Goal: Task Accomplishment & Management: Complete application form

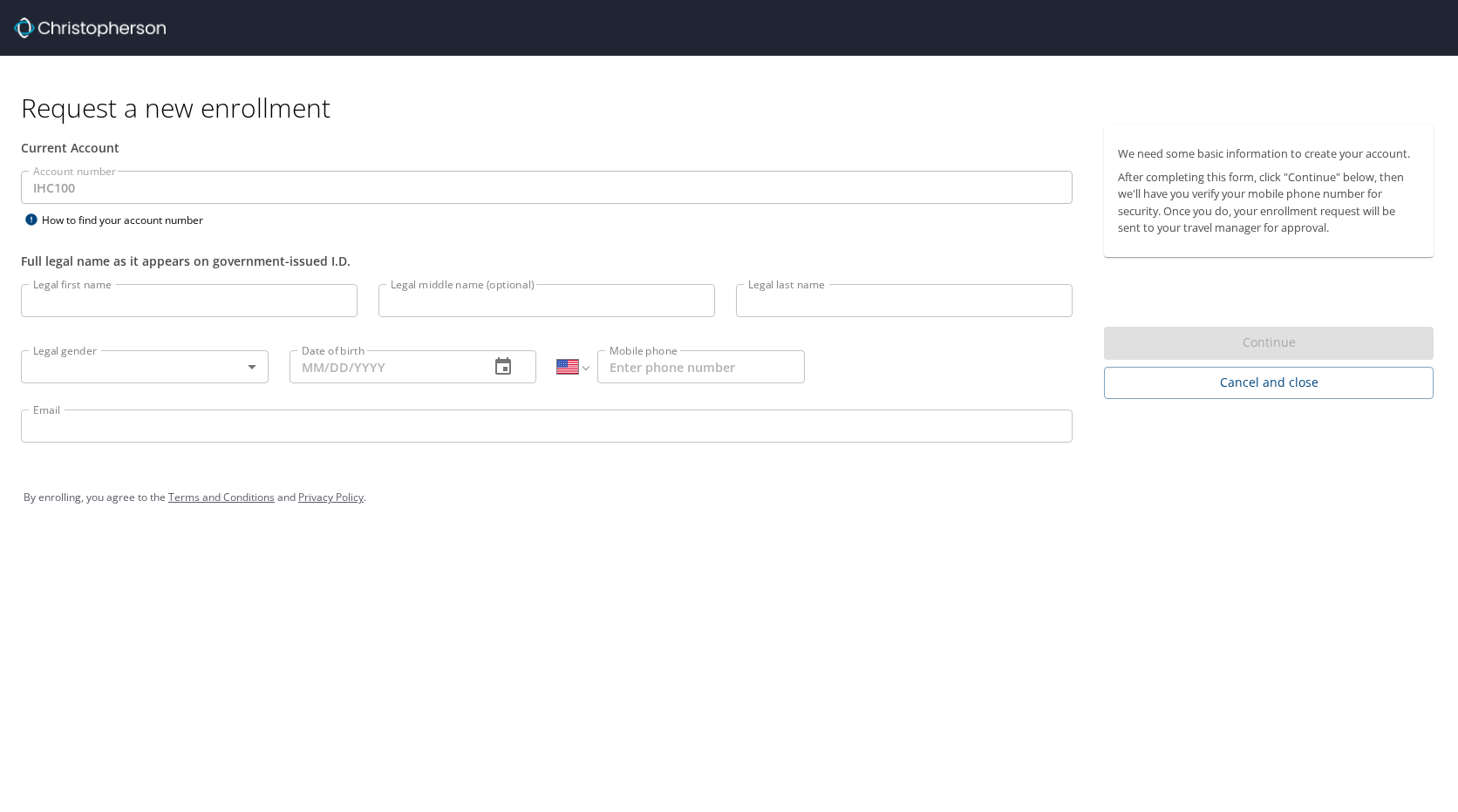
select select "US"
click at [175, 297] on input "Legal first name" at bounding box center [189, 300] width 337 height 33
type input "Stacey"
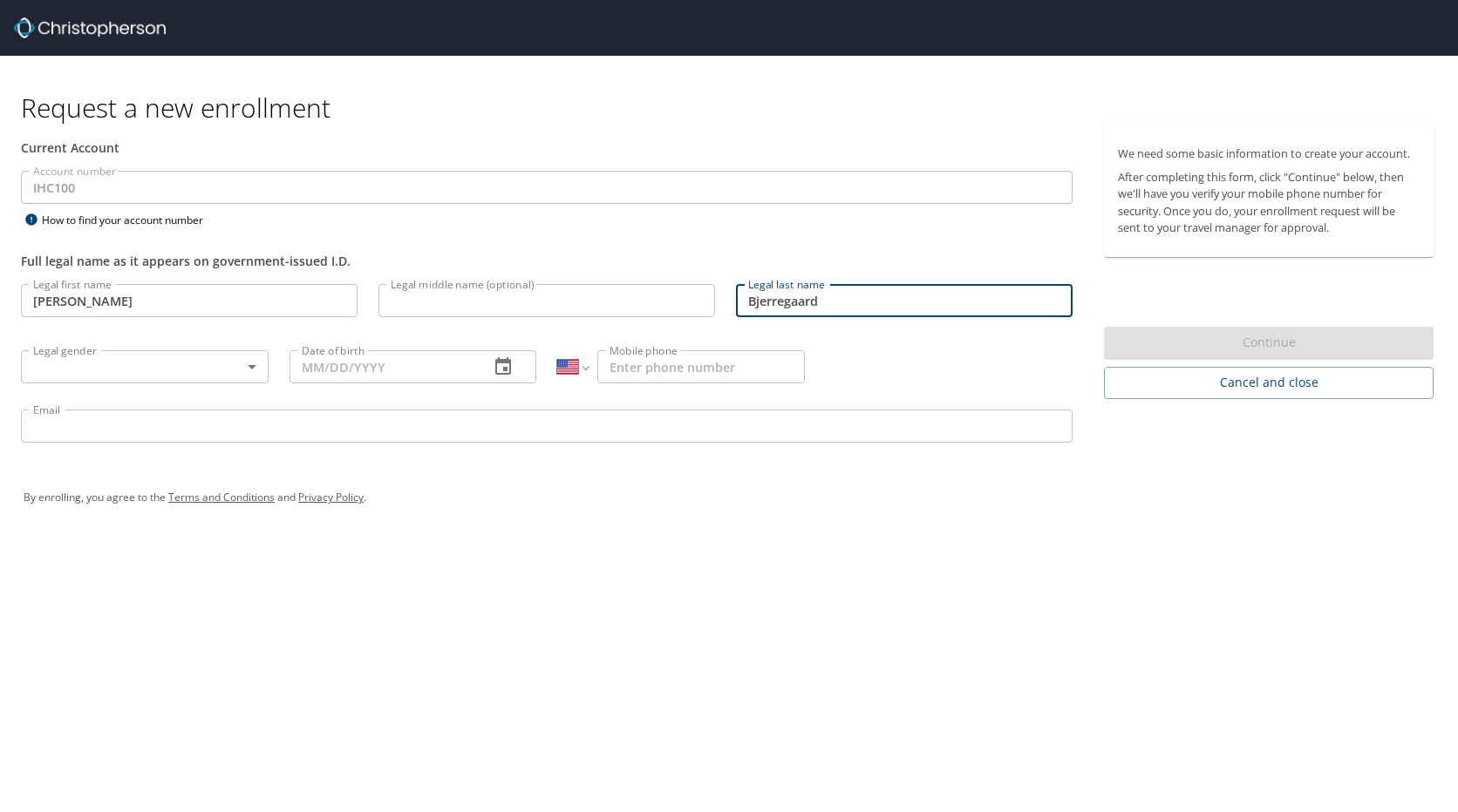
type input "Bjerregaard"
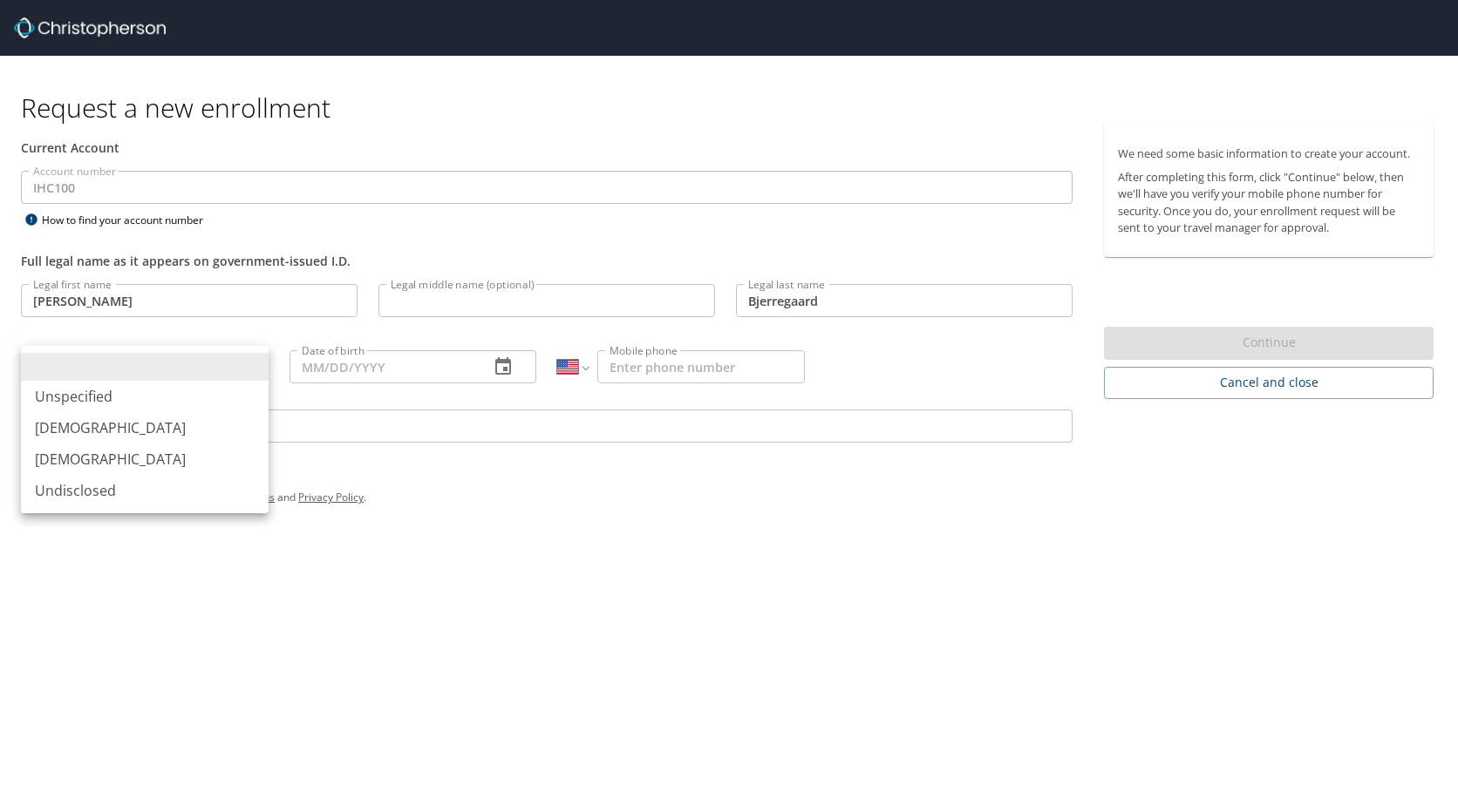
click at [74, 373] on body "Request a new enrollment Current Account Account number IHC100 Account number H…" at bounding box center [729, 406] width 1458 height 812
click at [88, 465] on li "Female" at bounding box center [145, 459] width 247 height 31
type input "Female"
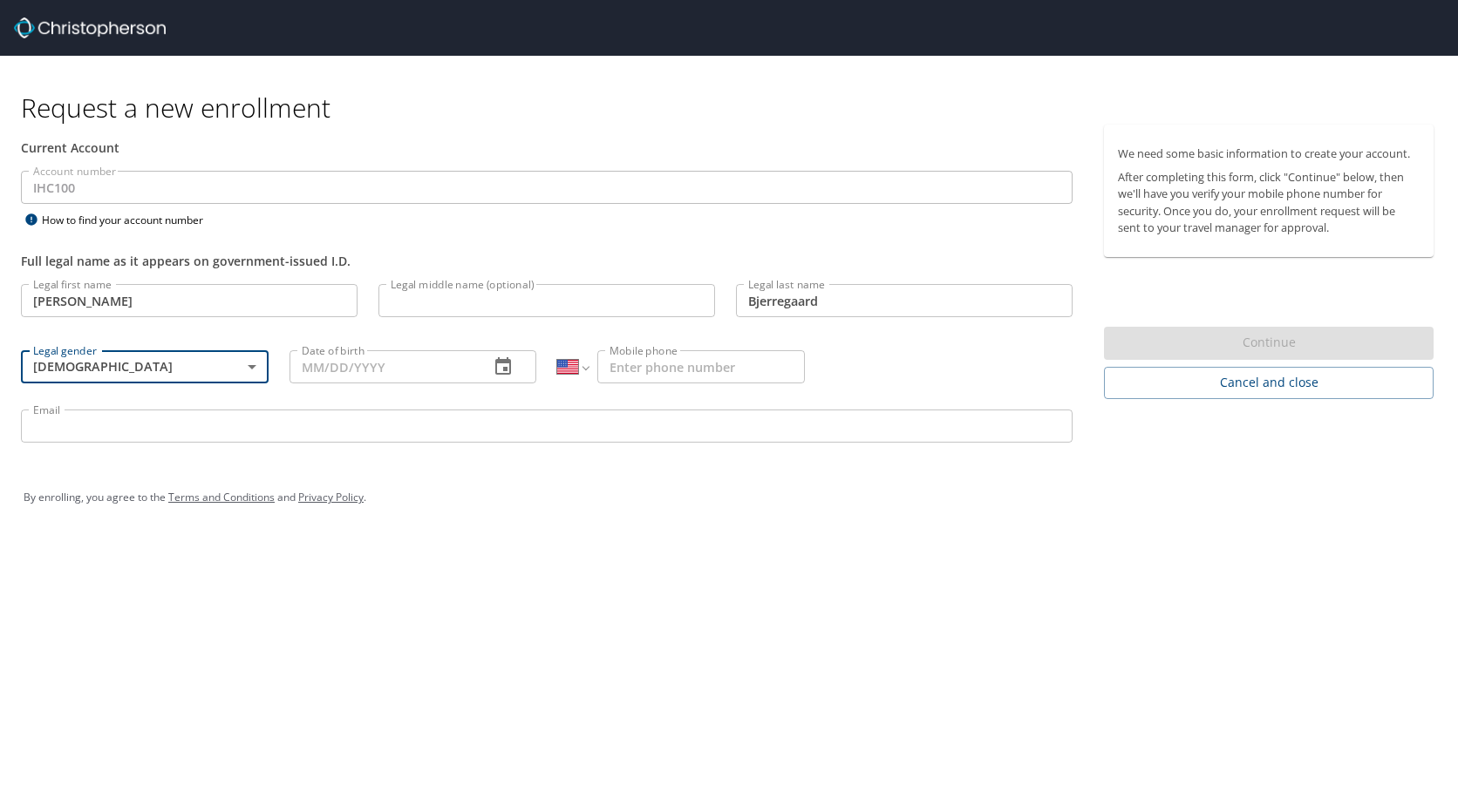
click at [323, 374] on input "Date of birth" at bounding box center [383, 367] width 186 height 33
type input "09/15/1988"
click at [705, 367] on input "Mobile phone" at bounding box center [701, 367] width 207 height 33
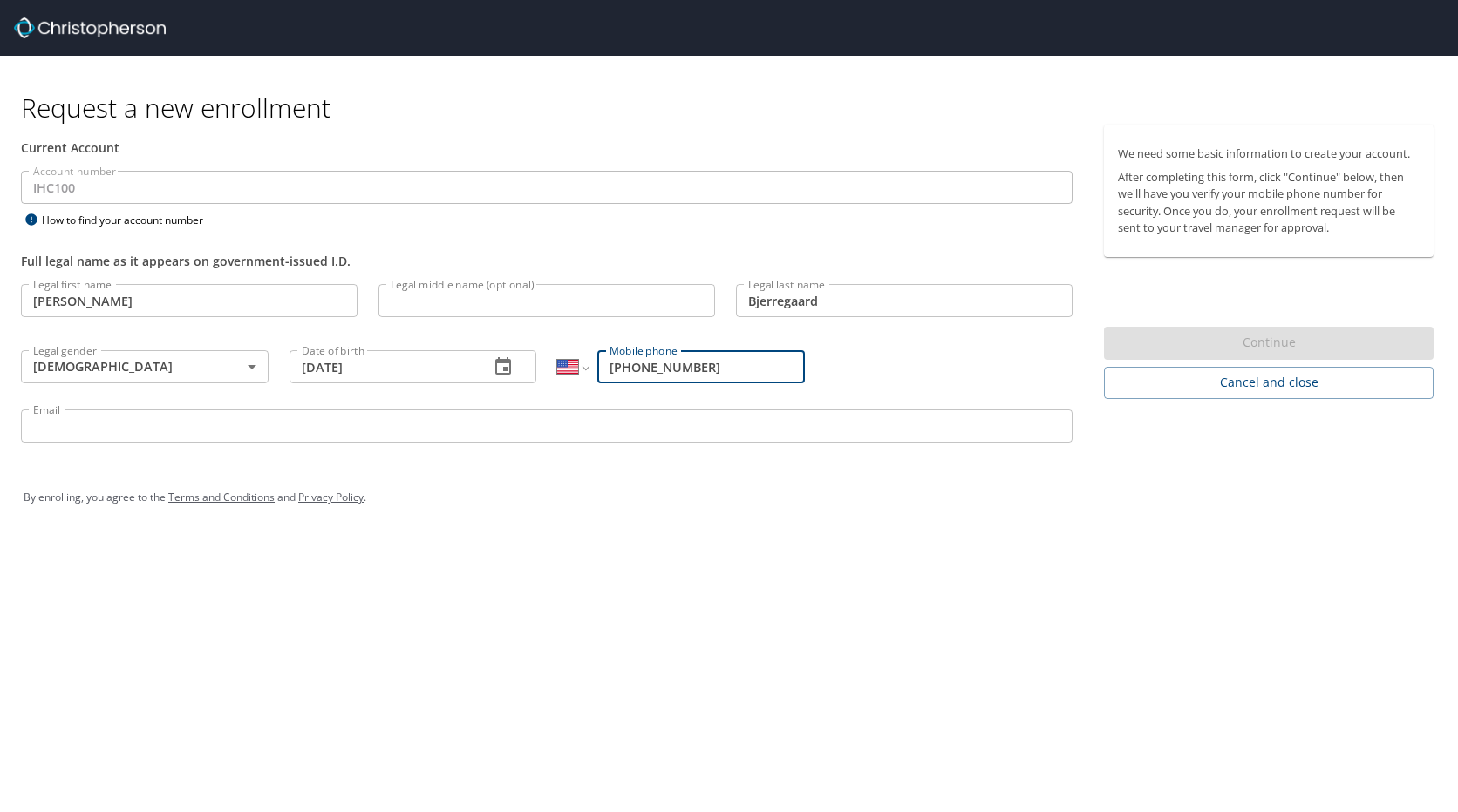
type input "(801) 389-7299"
click at [247, 411] on input "Email" at bounding box center [547, 426] width 1051 height 33
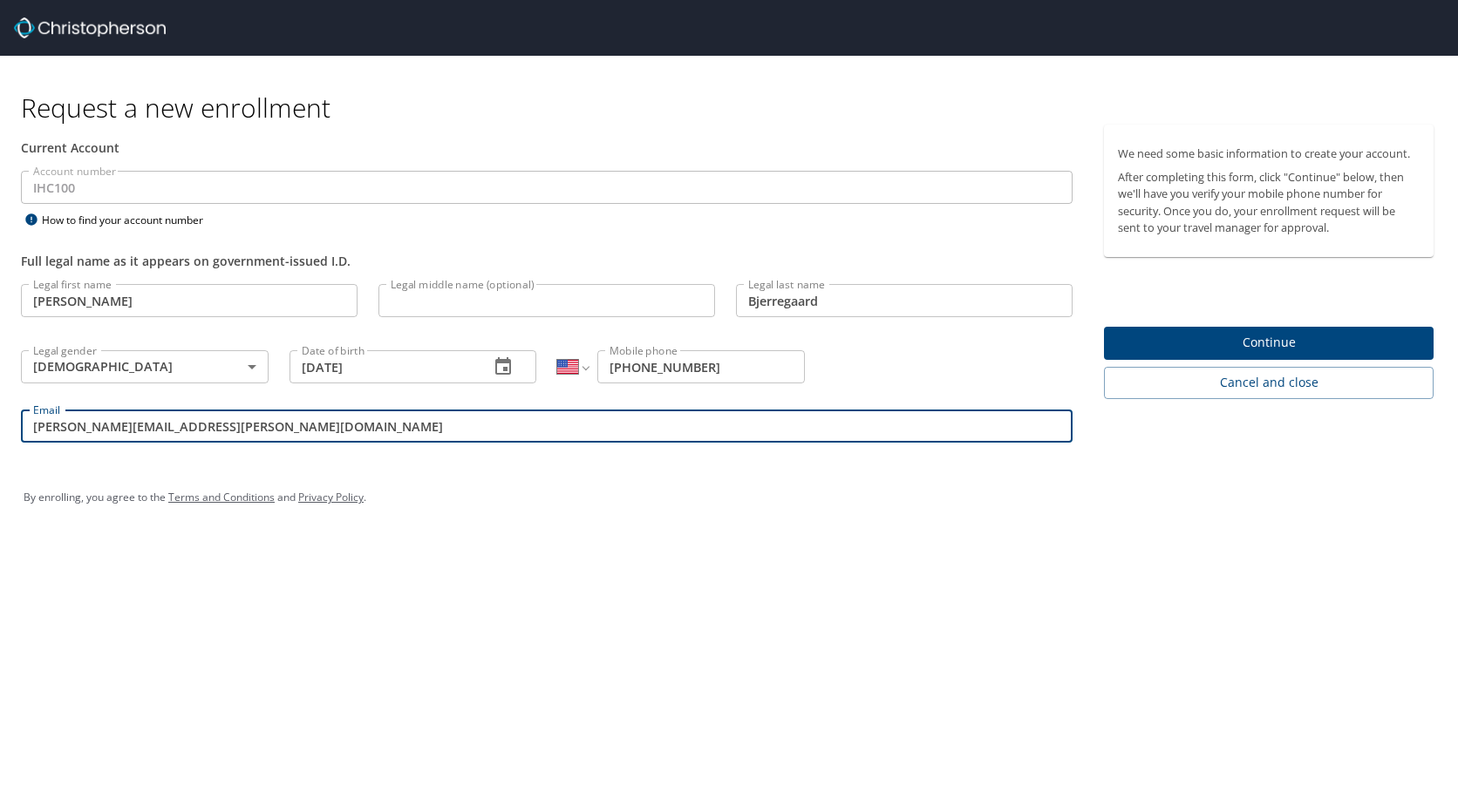
type input "stacey.bjerregaard@imail.org"
click at [227, 550] on div "Request a new enrollment Current Account Account number IHC100 Account number H…" at bounding box center [729, 406] width 1458 height 812
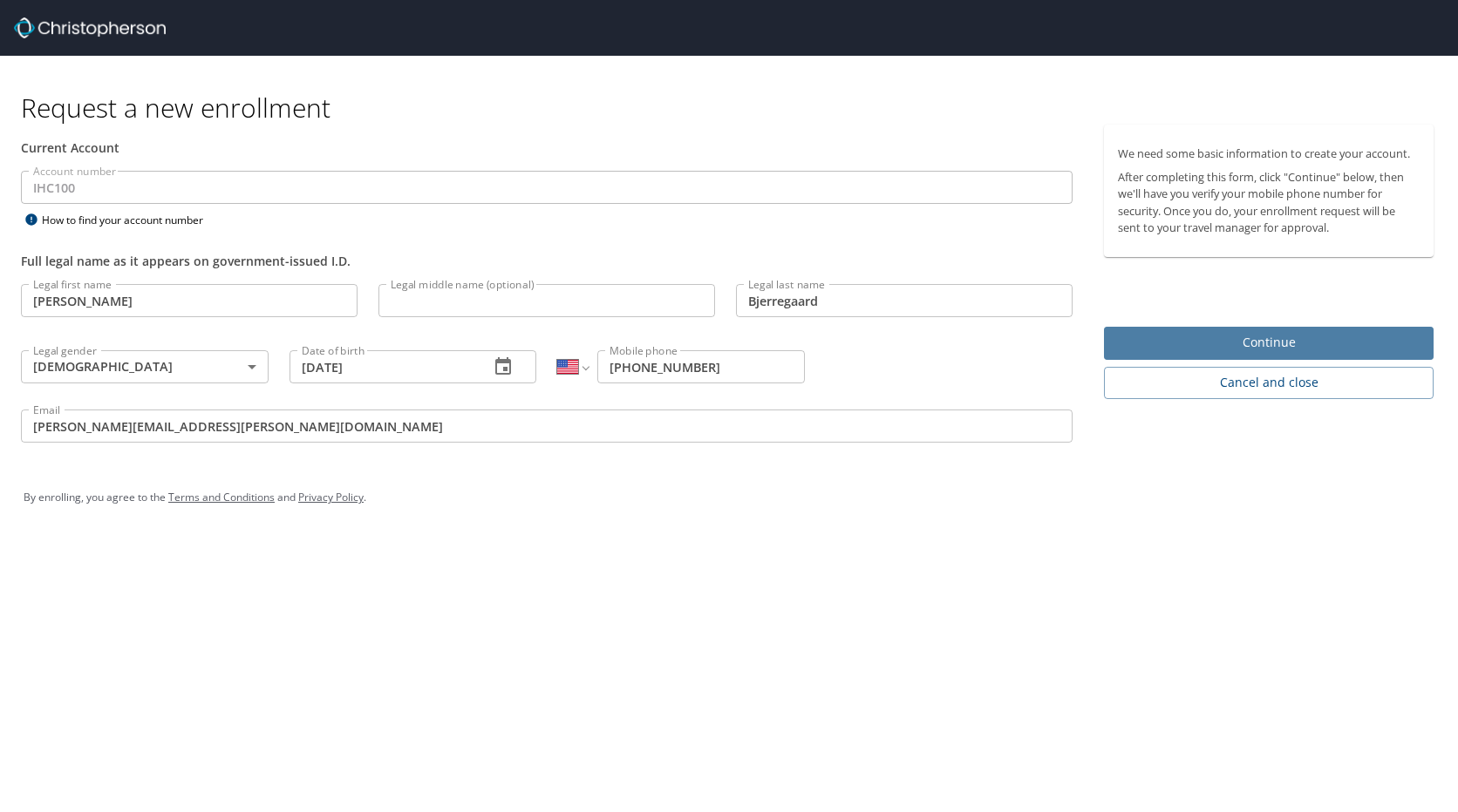
click at [1339, 339] on span "Continue" at bounding box center [1268, 343] width 302 height 22
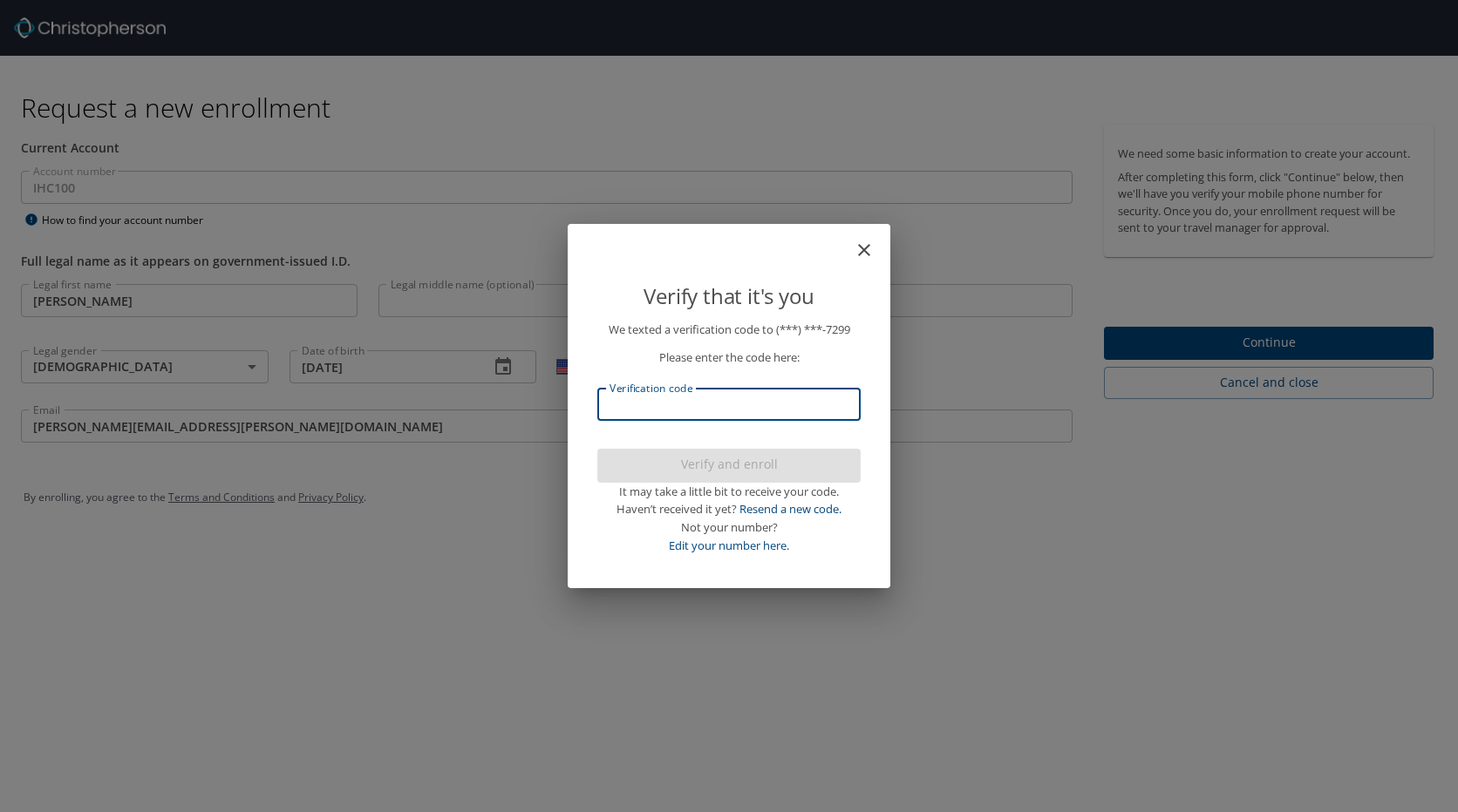
click at [704, 401] on input "Verification code" at bounding box center [729, 405] width 263 height 33
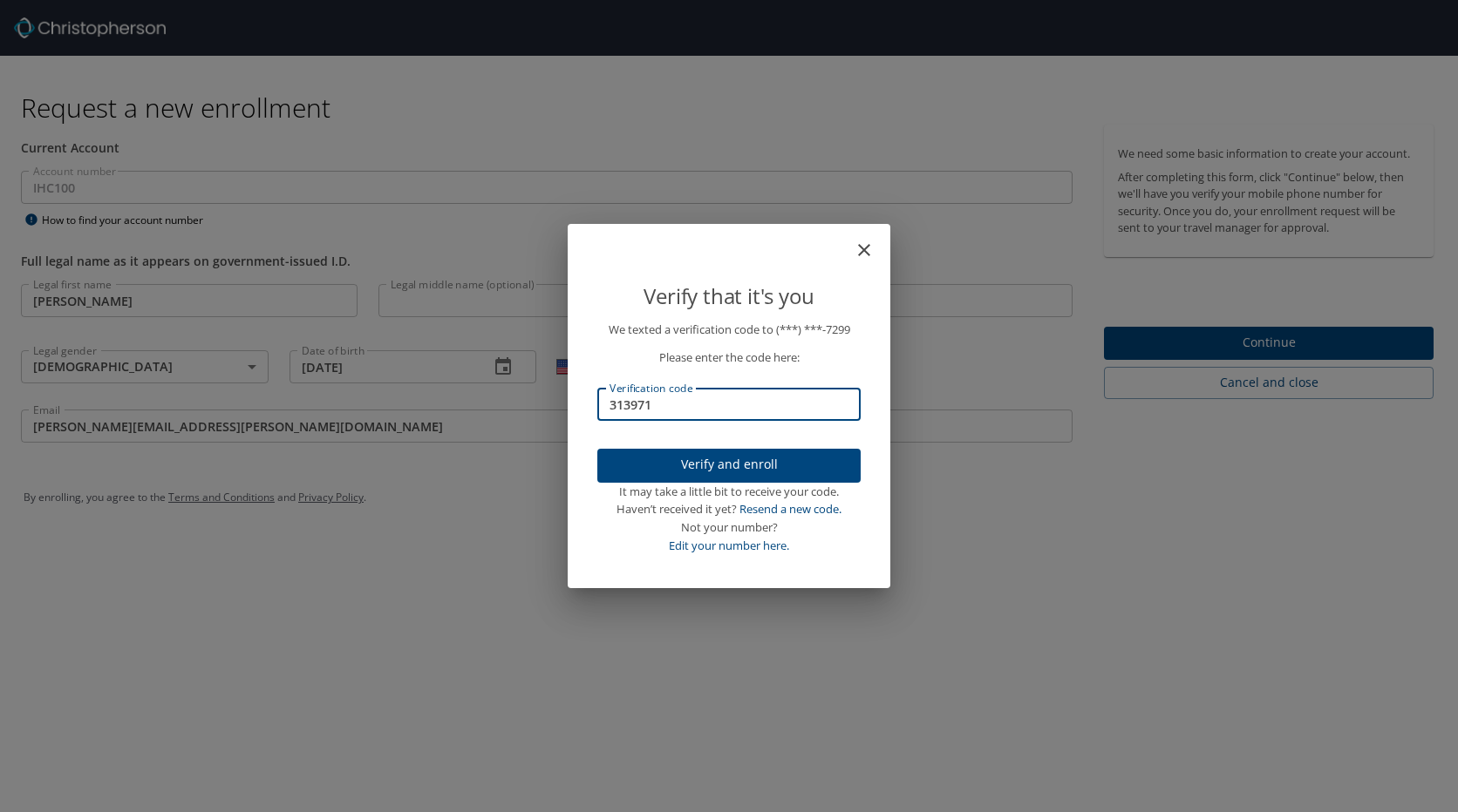
type input "313971"
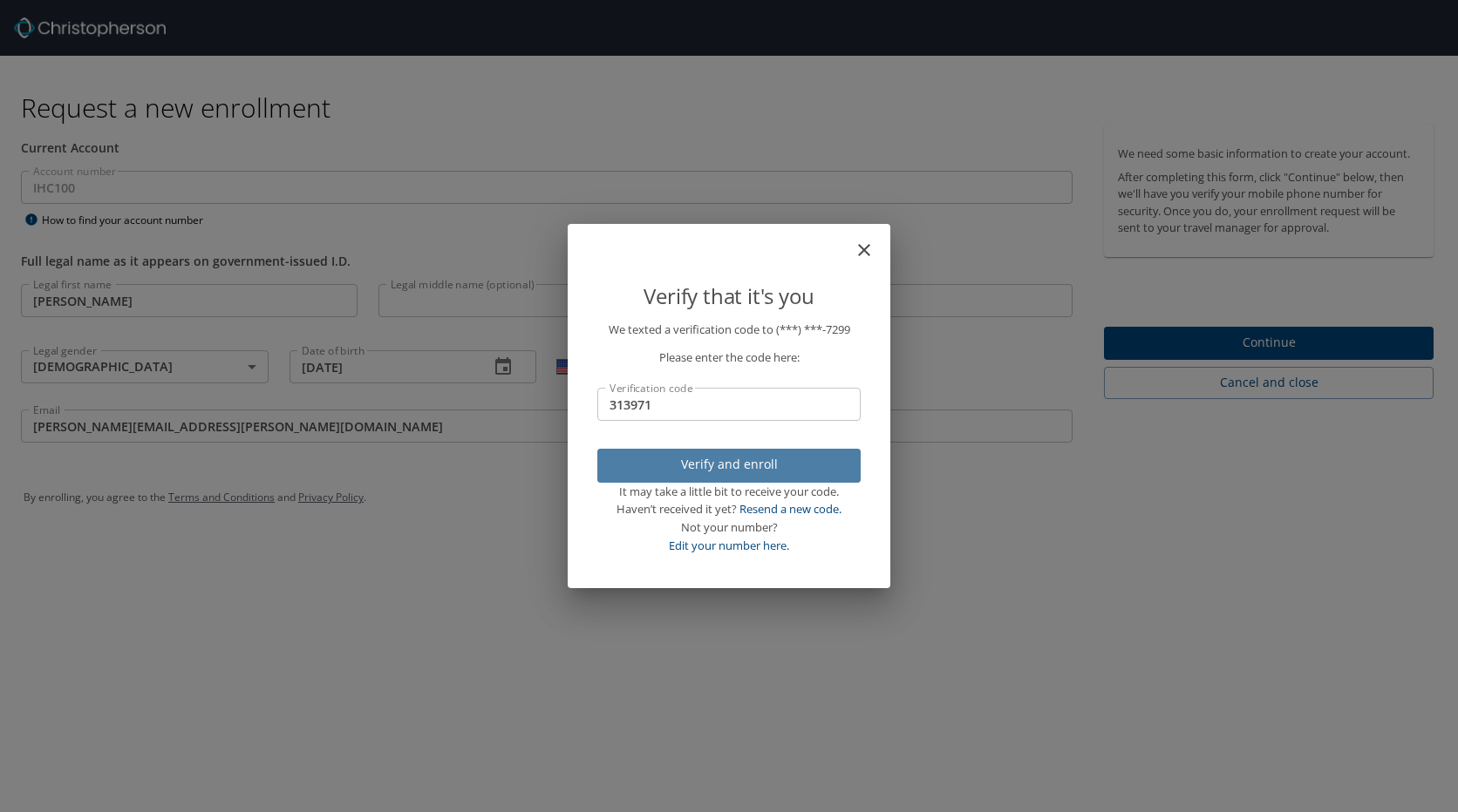
click at [728, 467] on span "Verify and enroll" at bounding box center [729, 465] width 235 height 22
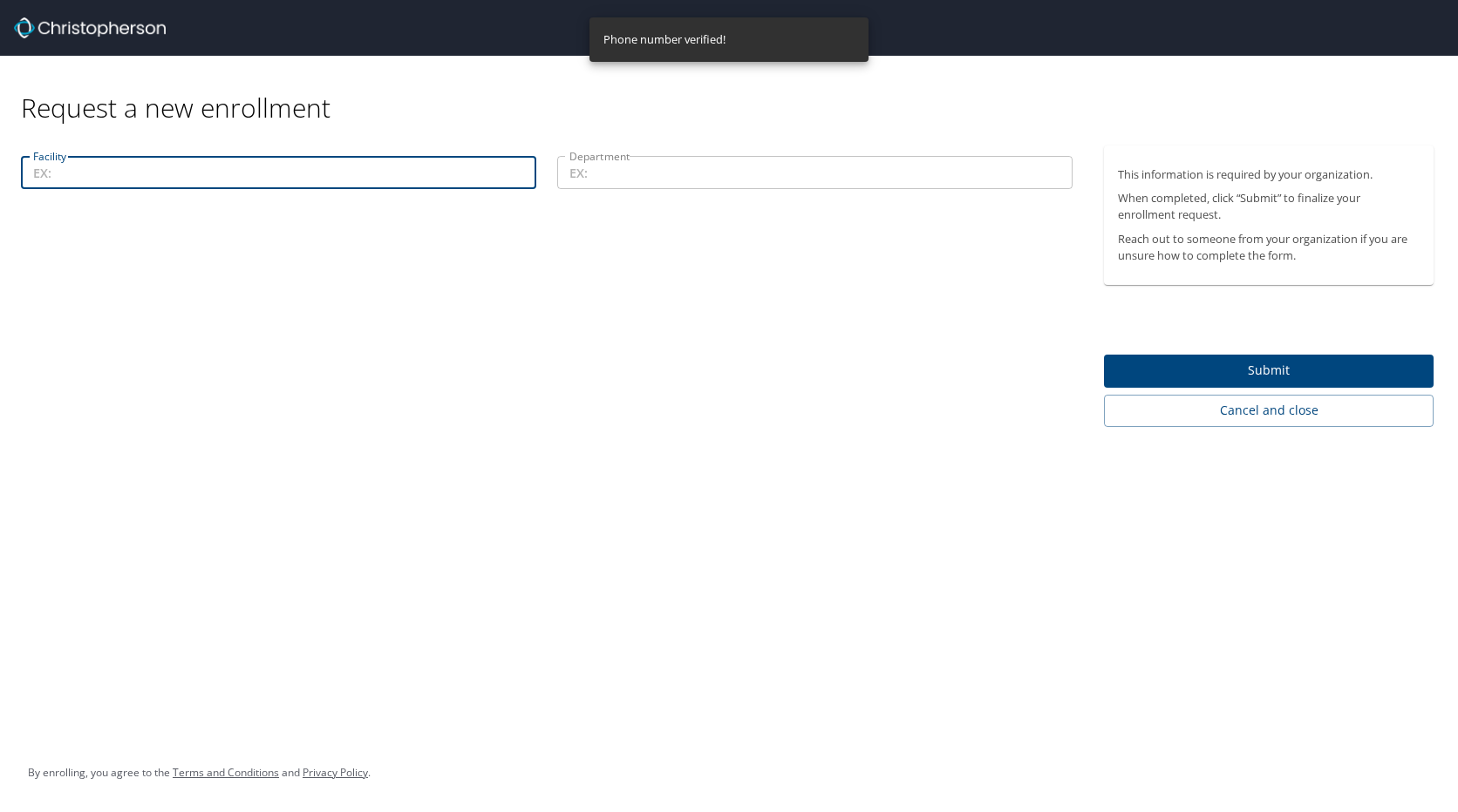
click at [290, 179] on input "Facility" at bounding box center [279, 172] width 516 height 33
type input "p"
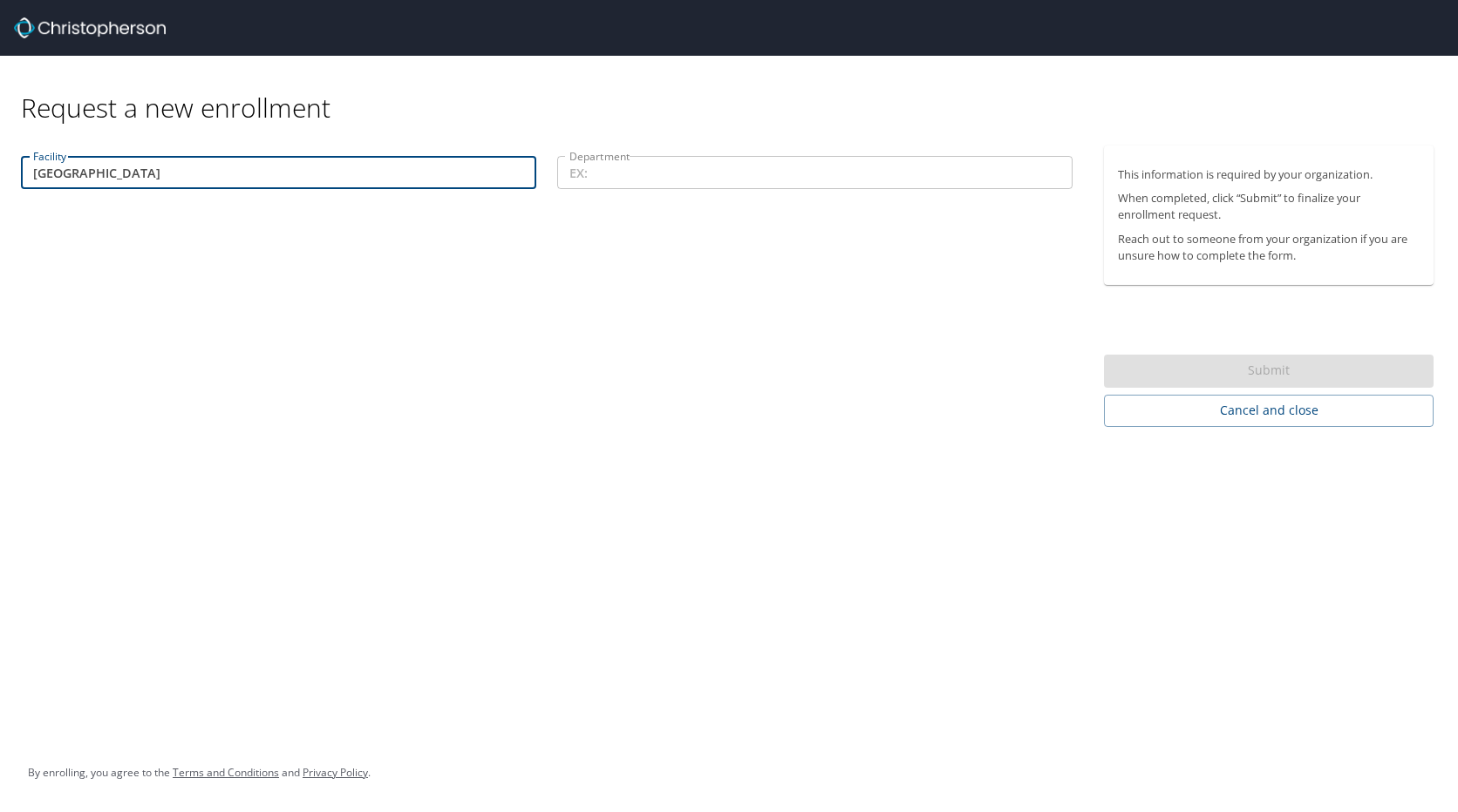
type input "Primary Children's Hospital"
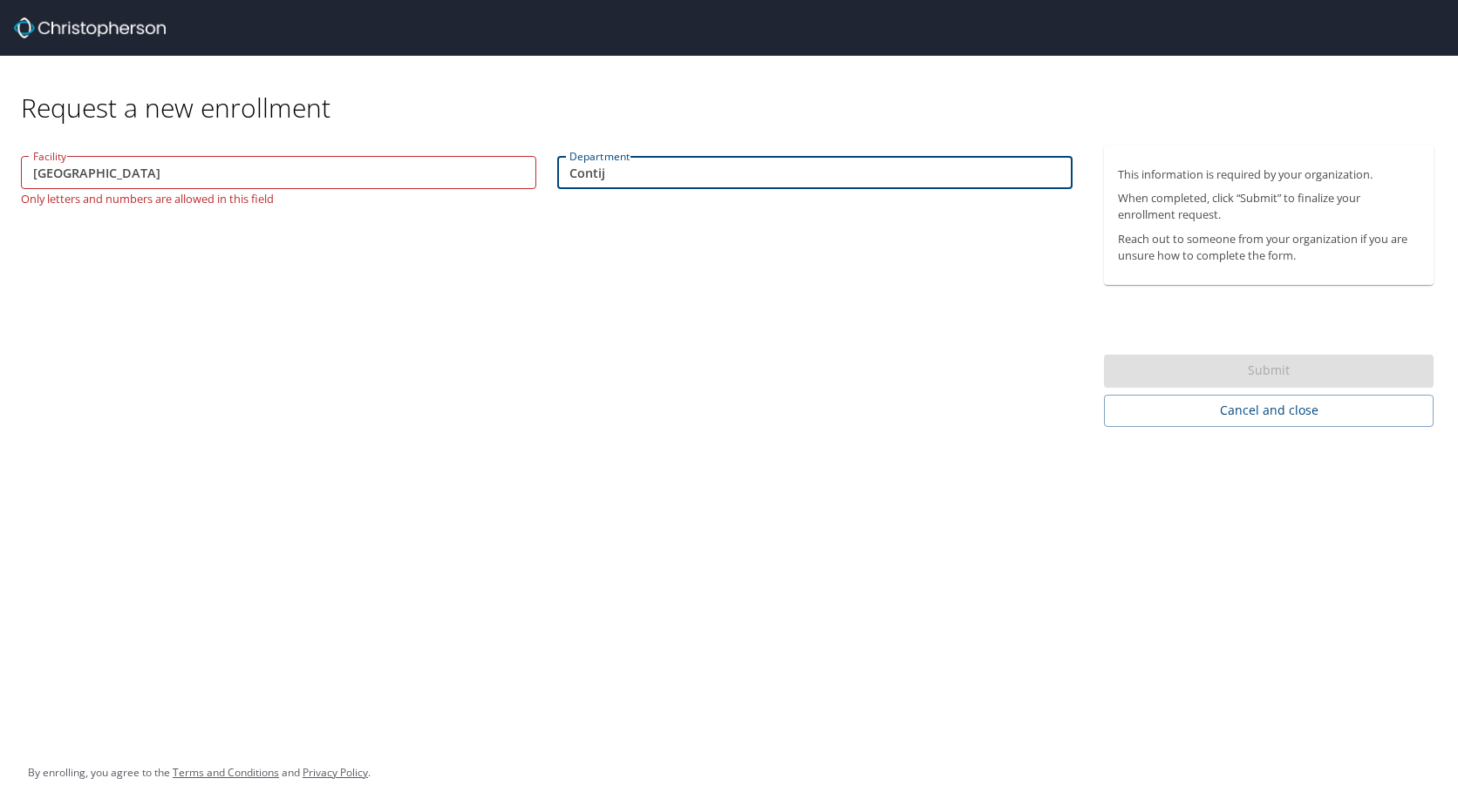
type input "Contij"
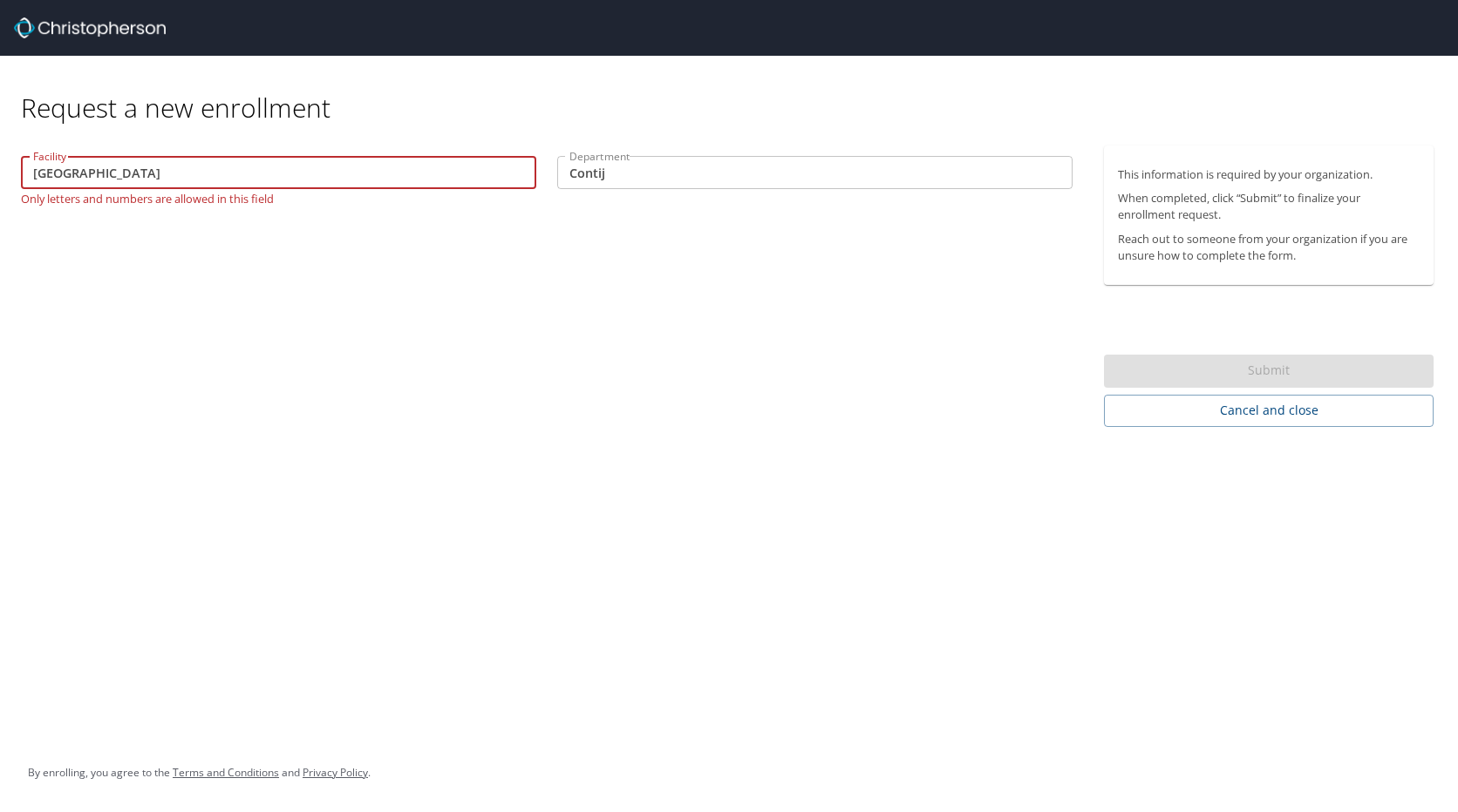
drag, startPoint x: 281, startPoint y: 178, endPoint x: -51, endPoint y: 175, distance: 332.0
click at [0, 175] on html "Request a new enrollment Facility Primary Children's Hospital Facility Only let…" at bounding box center [729, 406] width 1458 height 812
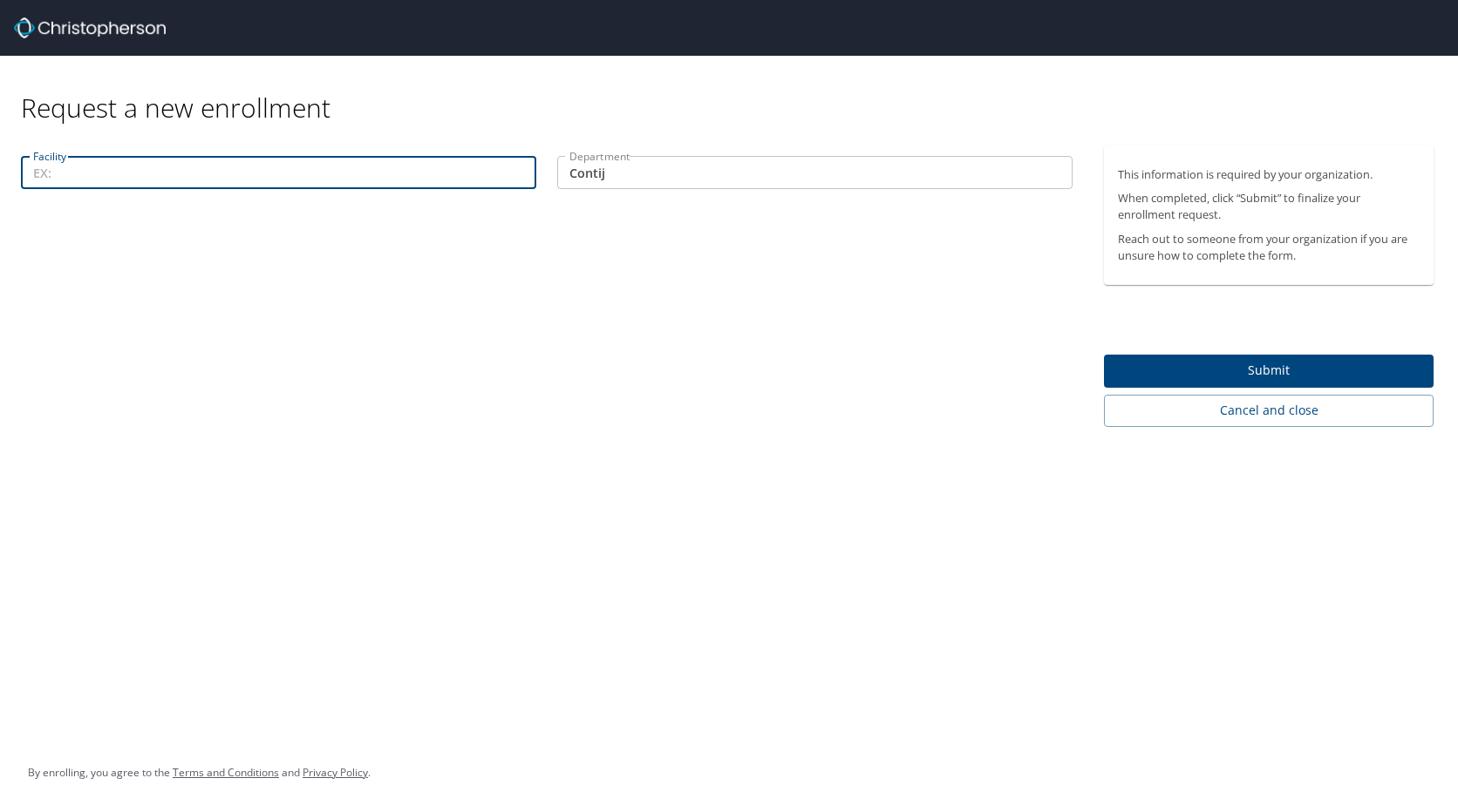
click at [241, 180] on input "Facility" at bounding box center [279, 172] width 516 height 33
type input "11000"
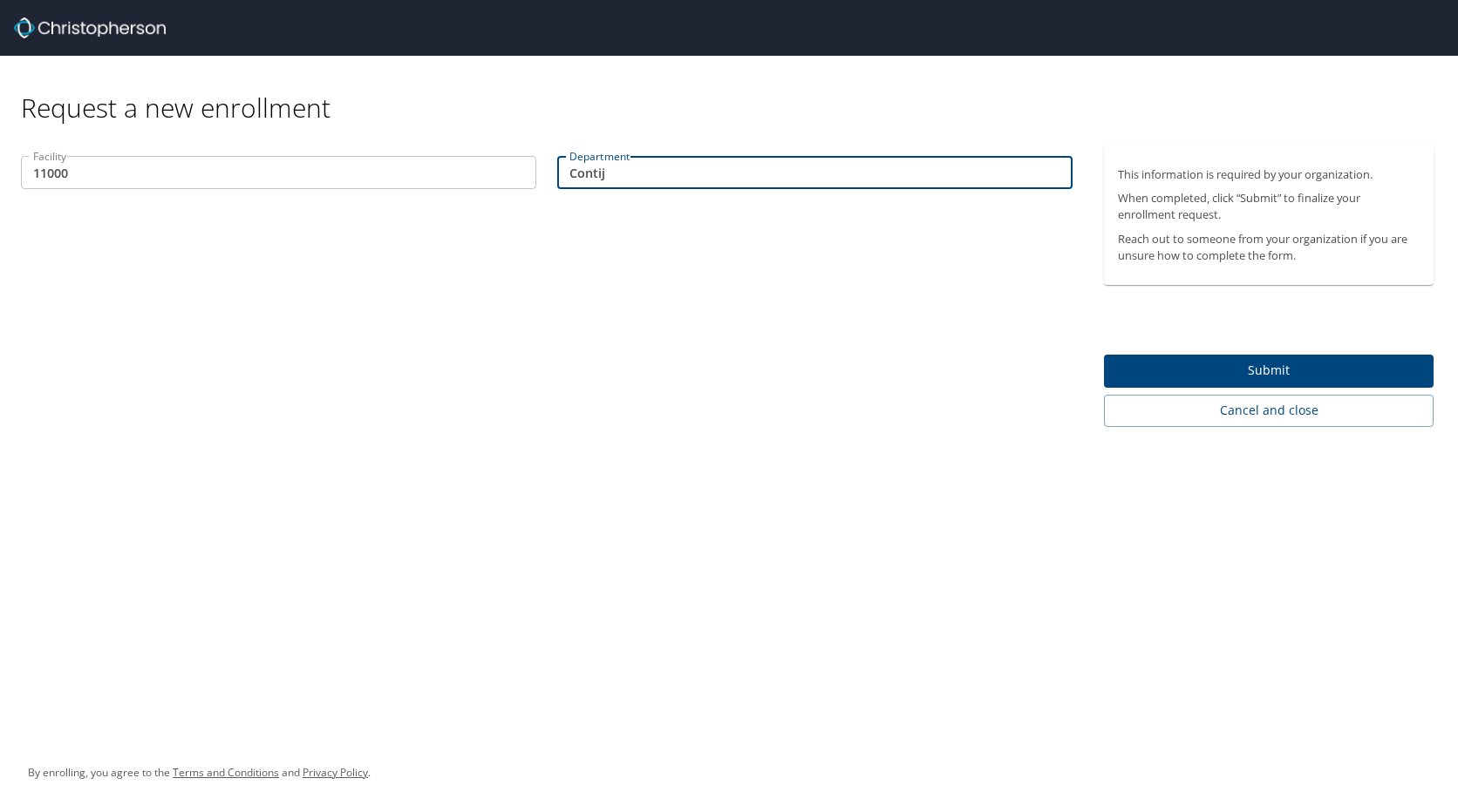
drag, startPoint x: 611, startPoint y: 177, endPoint x: 492, endPoint y: 178, distance: 119.0
click at [492, 178] on div "Facility 11000 Facility Department Contij Department" at bounding box center [546, 174] width 1073 height 58
type input "40059"
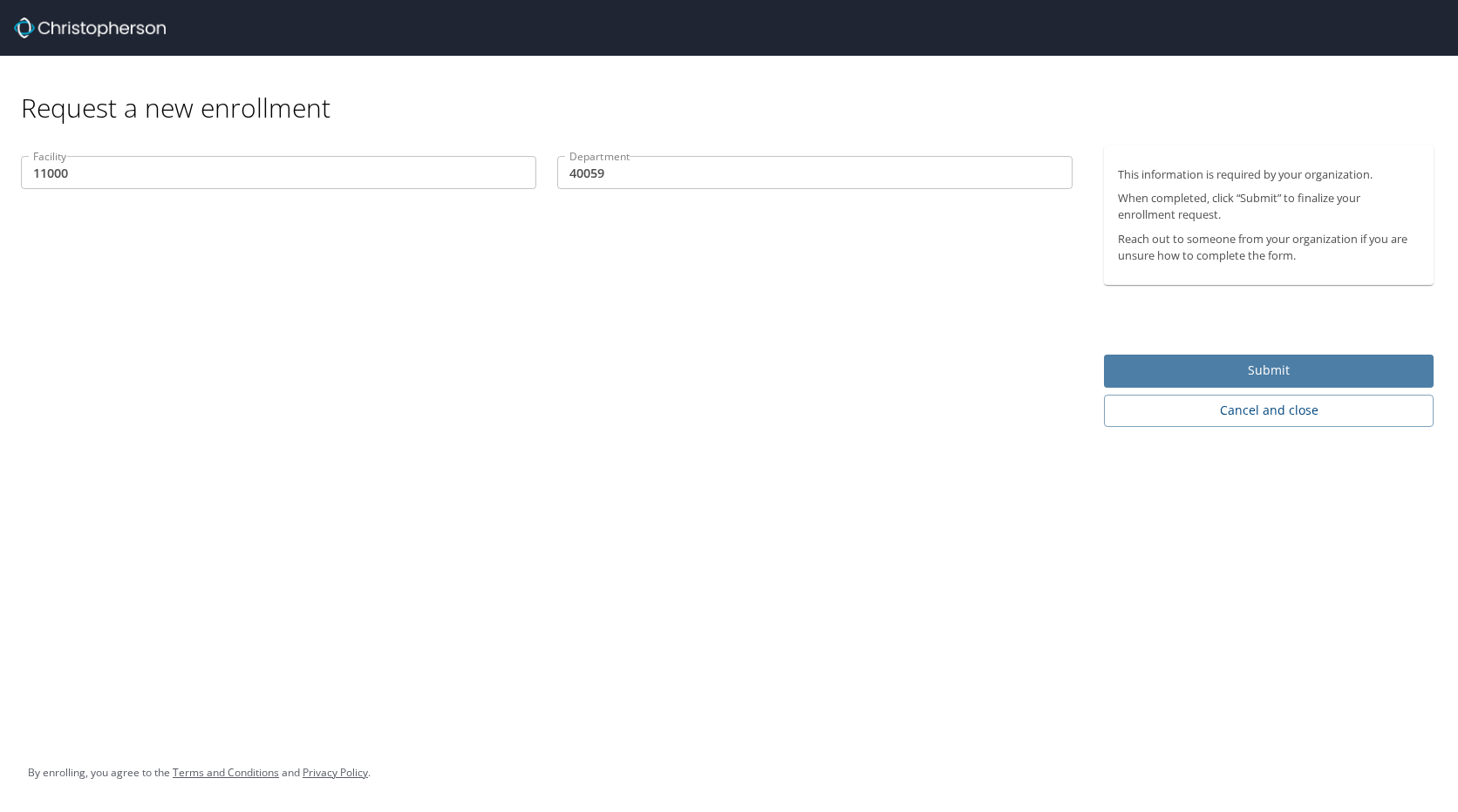
click at [1385, 361] on span "Submit" at bounding box center [1268, 371] width 302 height 22
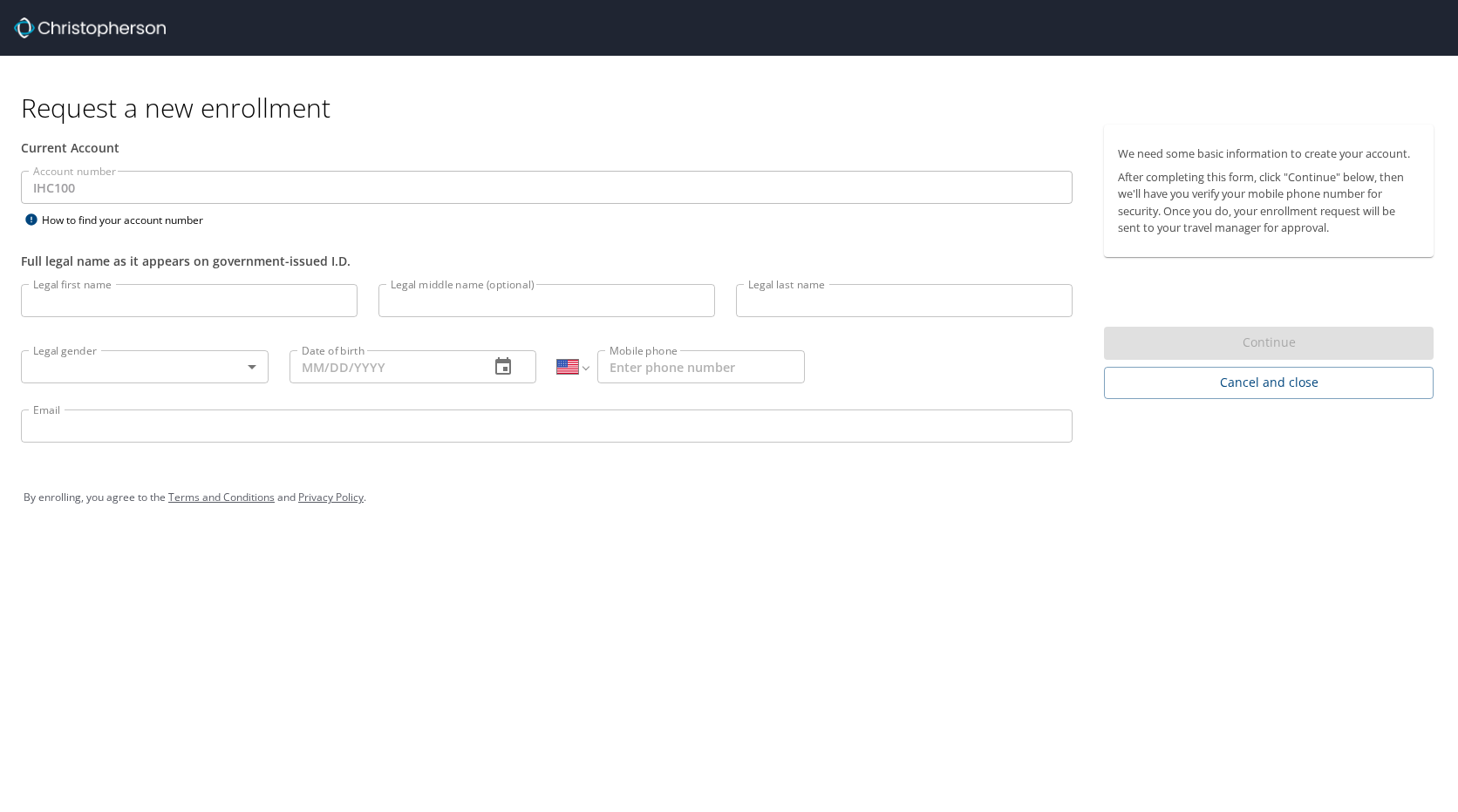
select select "US"
click at [1188, 393] on span "Cancel and close" at bounding box center [1268, 383] width 302 height 22
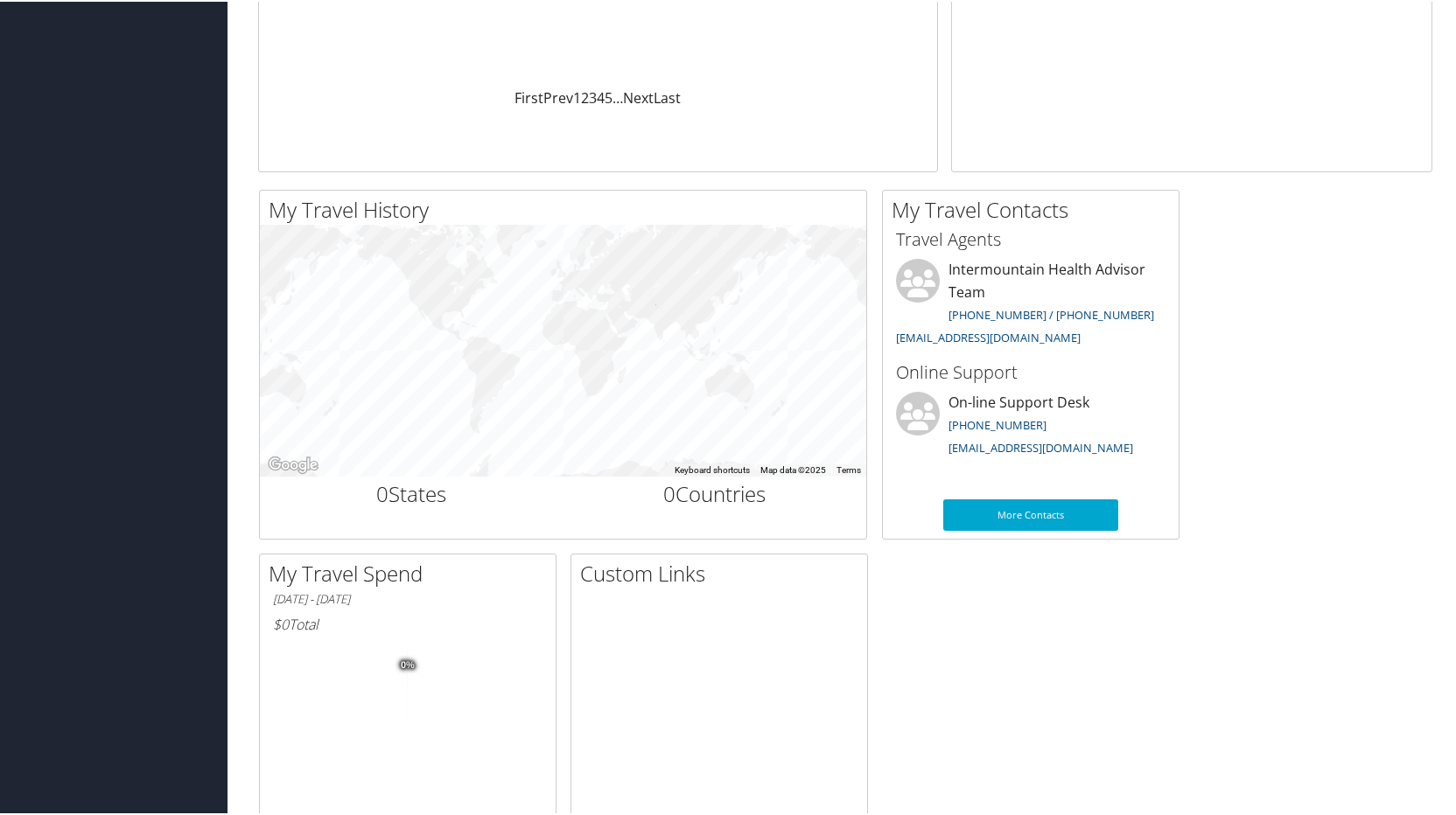
scroll to position [438, 0]
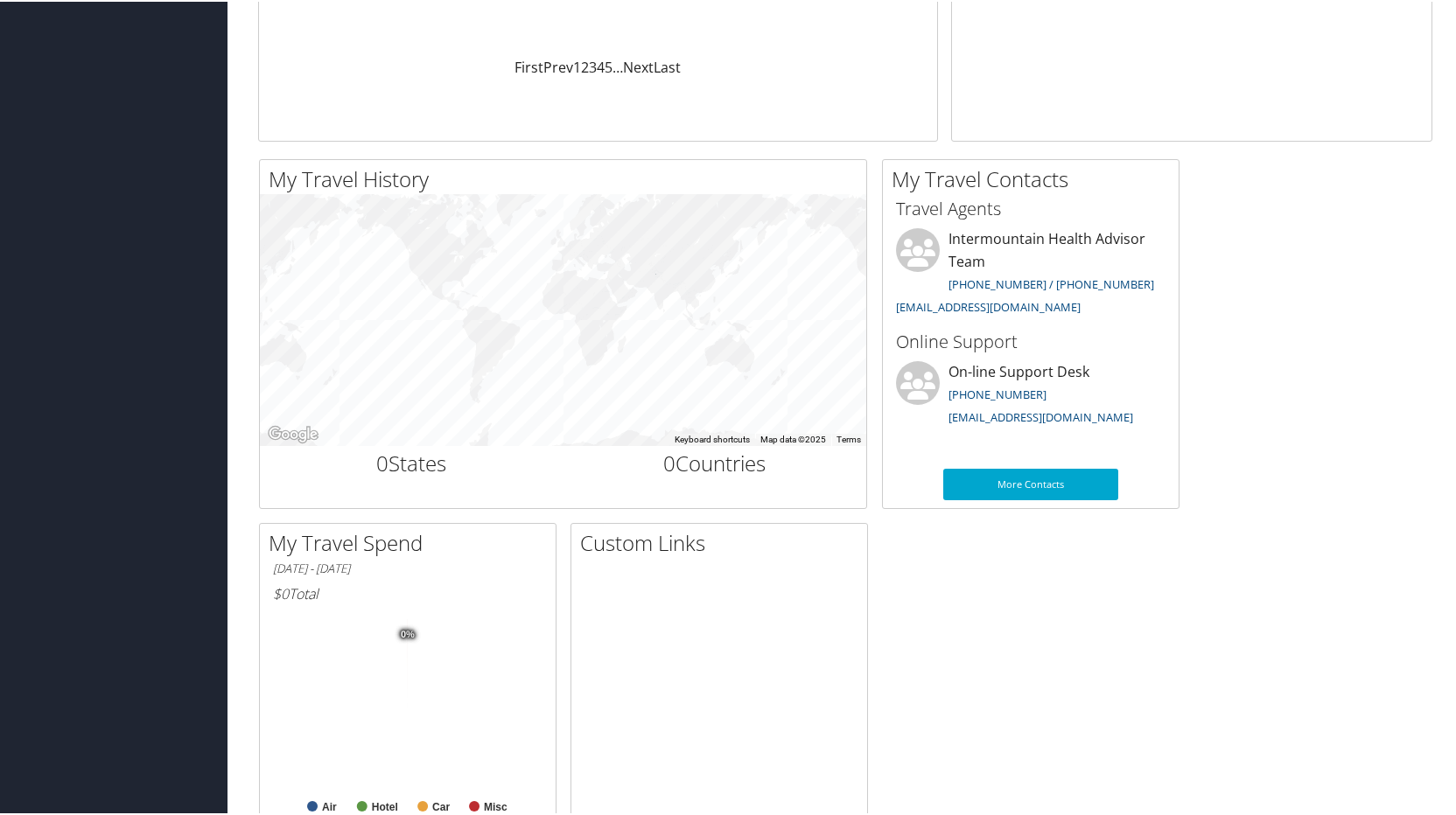
drag, startPoint x: 118, startPoint y: 183, endPoint x: 126, endPoint y: 192, distance: 12.0
click at [118, 183] on div "Dashboards My Travel Dashboard Trips Current/Future Trips Past Trips Trips Miss…" at bounding box center [731, 223] width 1463 height 1321
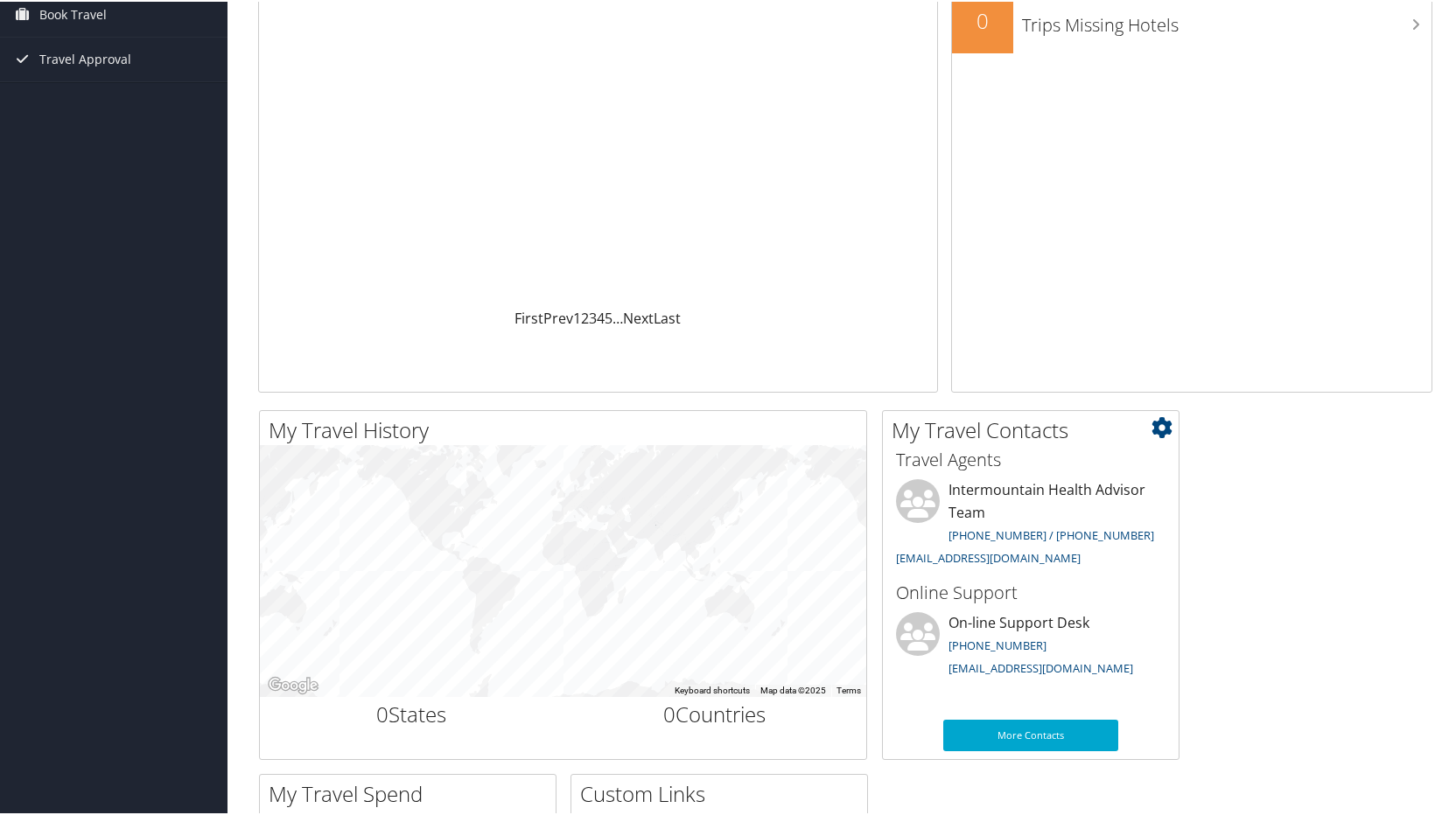
scroll to position [0, 0]
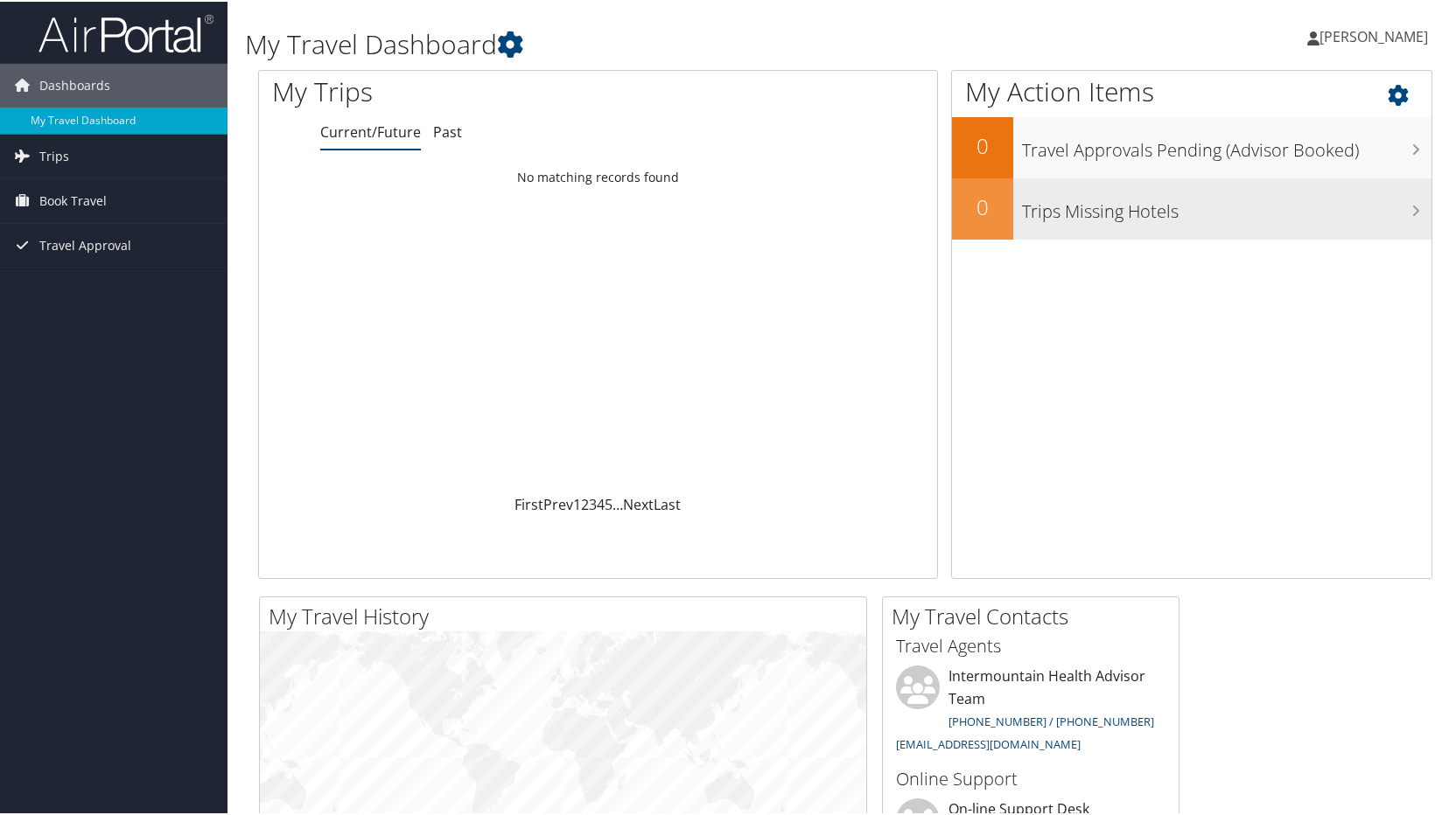
click at [1385, 201] on h3 "Trips Missing Hotels" at bounding box center [1226, 205] width 409 height 33
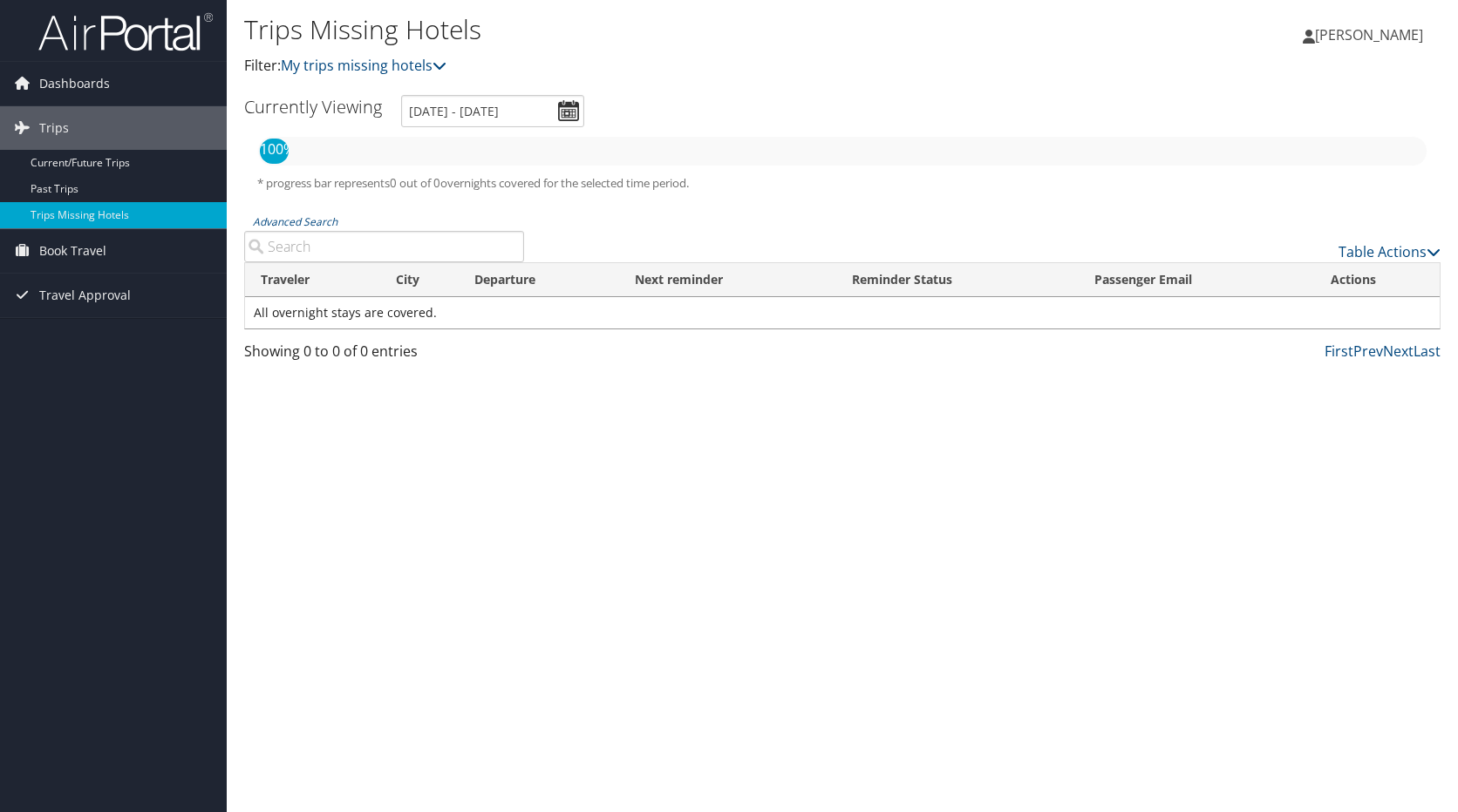
click at [1393, 29] on span "Stacey Bjerregaard" at bounding box center [1369, 34] width 108 height 19
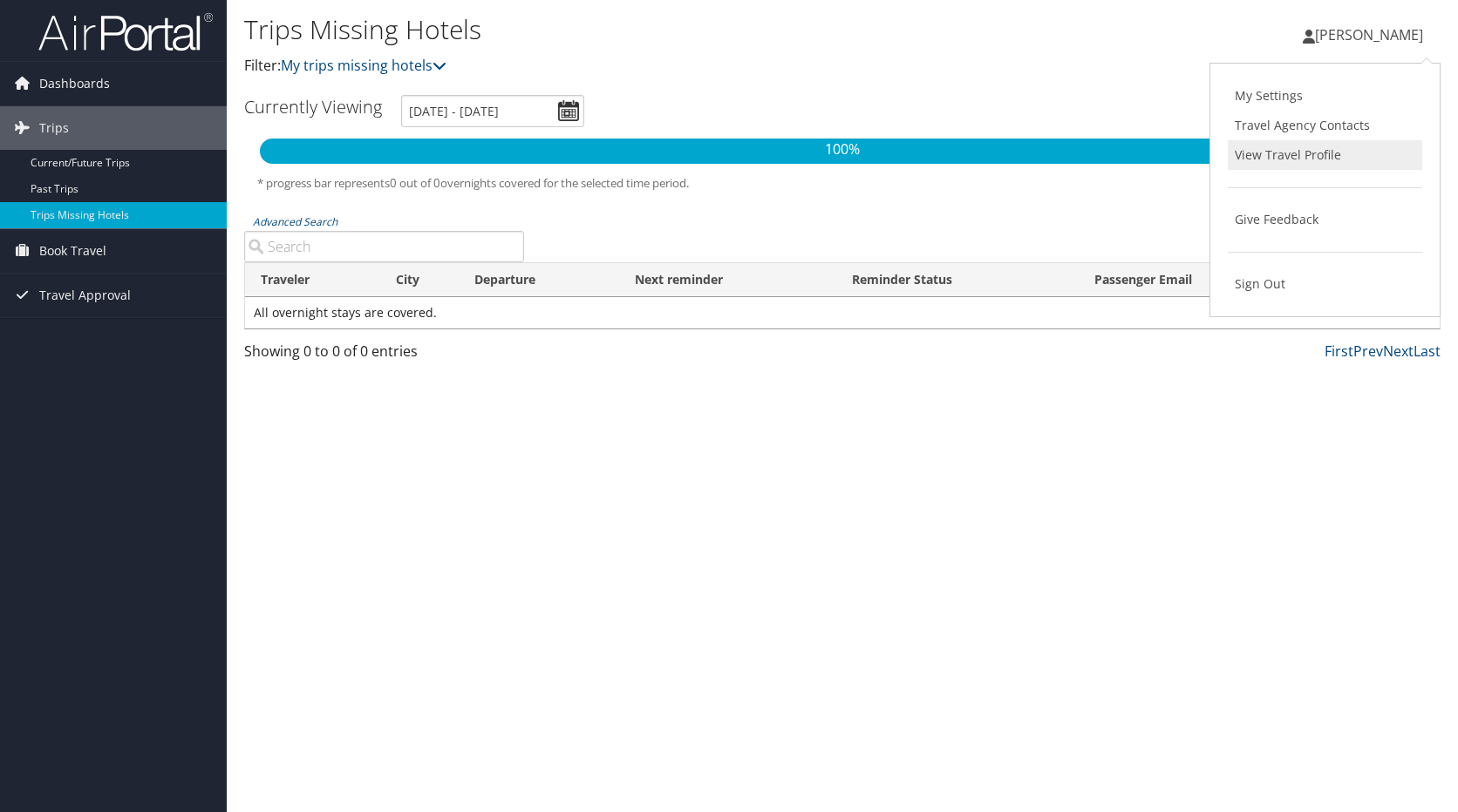
click at [1308, 156] on link "View Travel Profile" at bounding box center [1324, 155] width 195 height 29
